Goal: Understand process/instructions: Learn how to perform a task or action

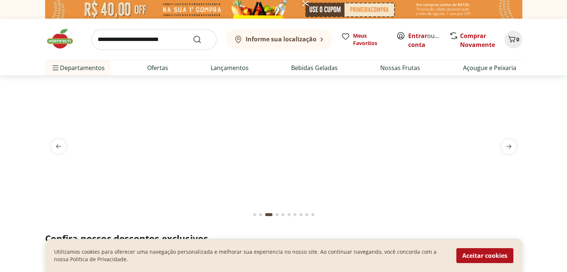
click at [277, 38] on b "Informe sua localização" at bounding box center [281, 39] width 71 height 8
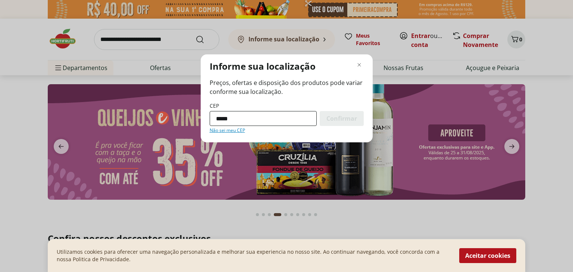
type input "*********"
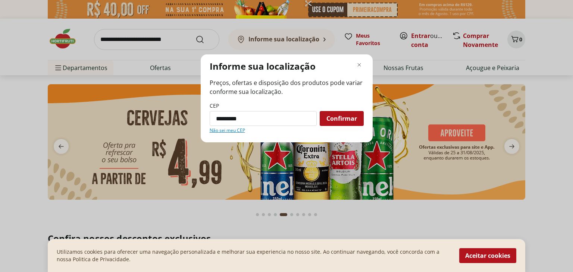
click at [348, 120] on span "Confirmar" at bounding box center [341, 119] width 31 height 6
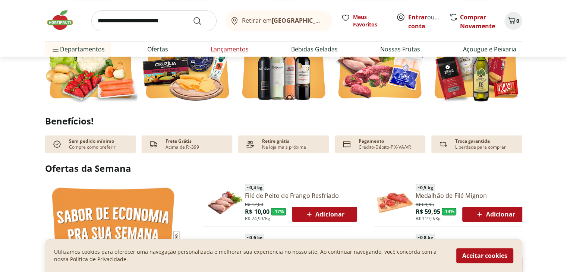
scroll to position [273, 0]
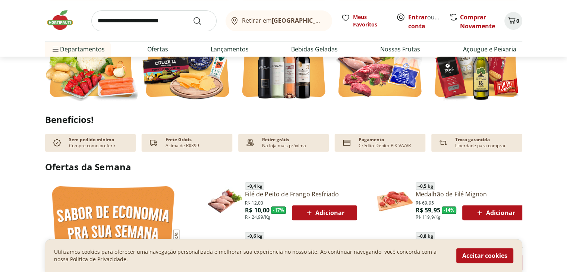
click at [269, 19] on span "Retirar em [GEOGRAPHIC_DATA]/[GEOGRAPHIC_DATA]" at bounding box center [283, 20] width 82 height 7
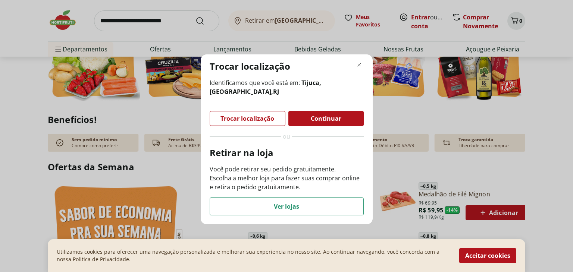
click at [465, 117] on div "Trocar localização Identificamos que você está em: Tijuca, [GEOGRAPHIC_DATA] , …" at bounding box center [286, 136] width 573 height 272
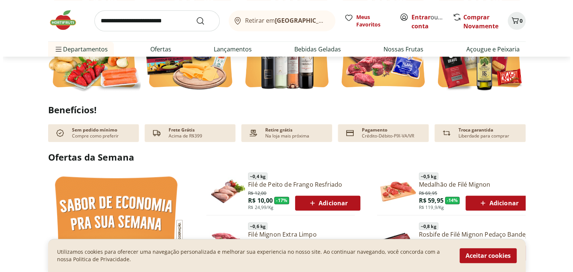
scroll to position [282, 0]
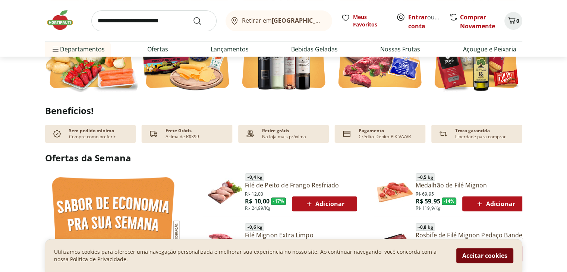
click at [469, 257] on button "Aceitar cookies" at bounding box center [485, 255] width 57 height 15
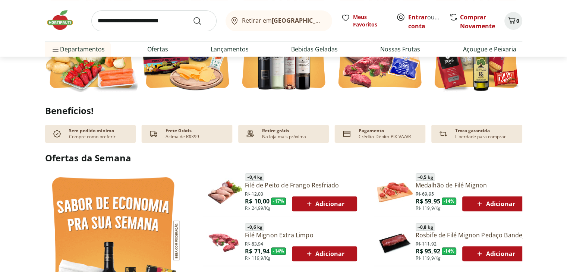
click at [273, 24] on div "Retirar em [GEOGRAPHIC_DATA]/[GEOGRAPHIC_DATA]" at bounding box center [277, 20] width 95 height 9
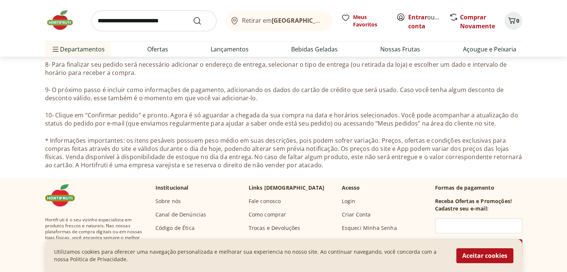
scroll to position [264, 0]
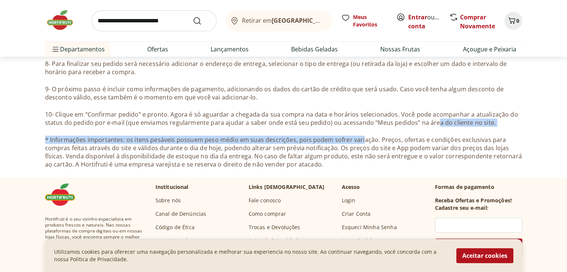
drag, startPoint x: 360, startPoint y: 143, endPoint x: 448, endPoint y: 114, distance: 91.8
click at [448, 114] on div "Como Comprar Comprar no site do Hortifruti é muito fácil. Siga esse passo a pas…" at bounding box center [284, 9] width 478 height 319
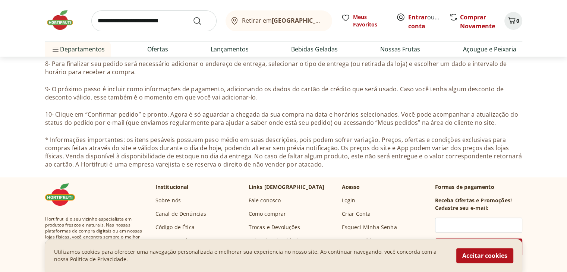
click at [13, 37] on header "Retirar em Rio de Janeiro/RJ Entrar ou Criar conta 0 Retirar em Rio de Janeiro/…" at bounding box center [283, 28] width 567 height 57
